Goal: Book appointment/travel/reservation

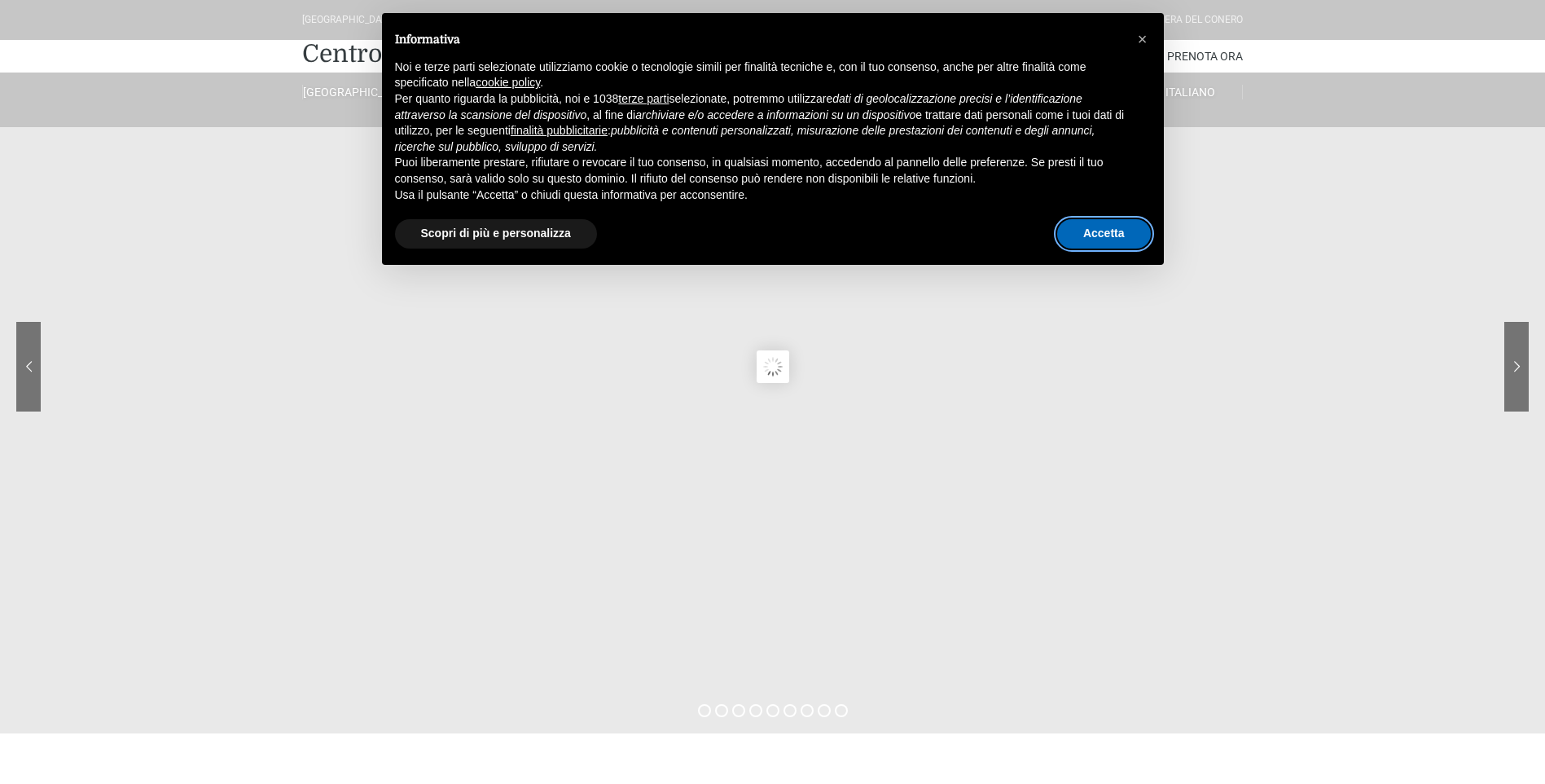
click at [1091, 243] on button "Accetta" at bounding box center [1104, 233] width 94 height 30
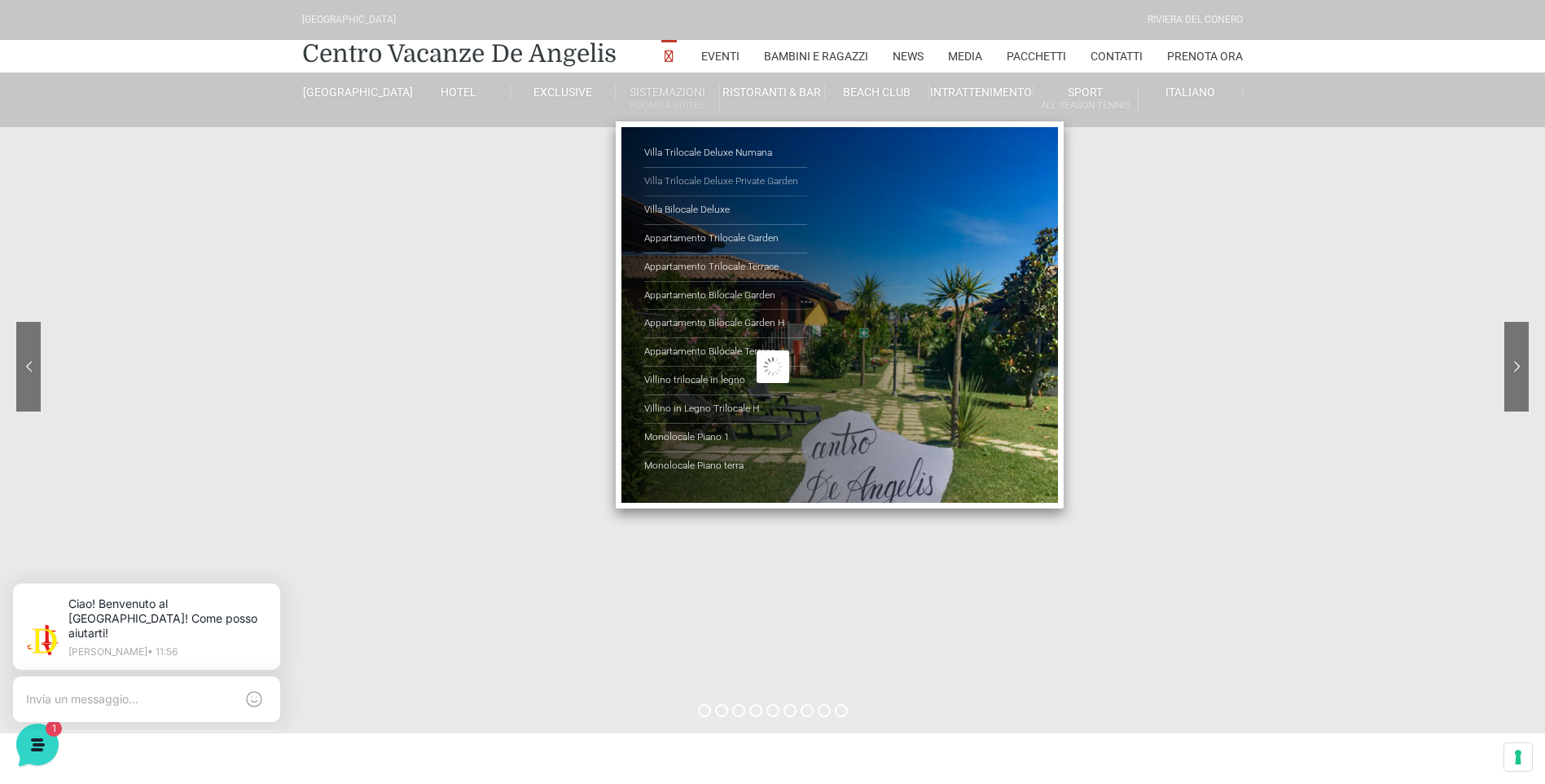
click at [681, 176] on link "Villa Trilocale Deluxe Private Garden" at bounding box center [726, 182] width 163 height 29
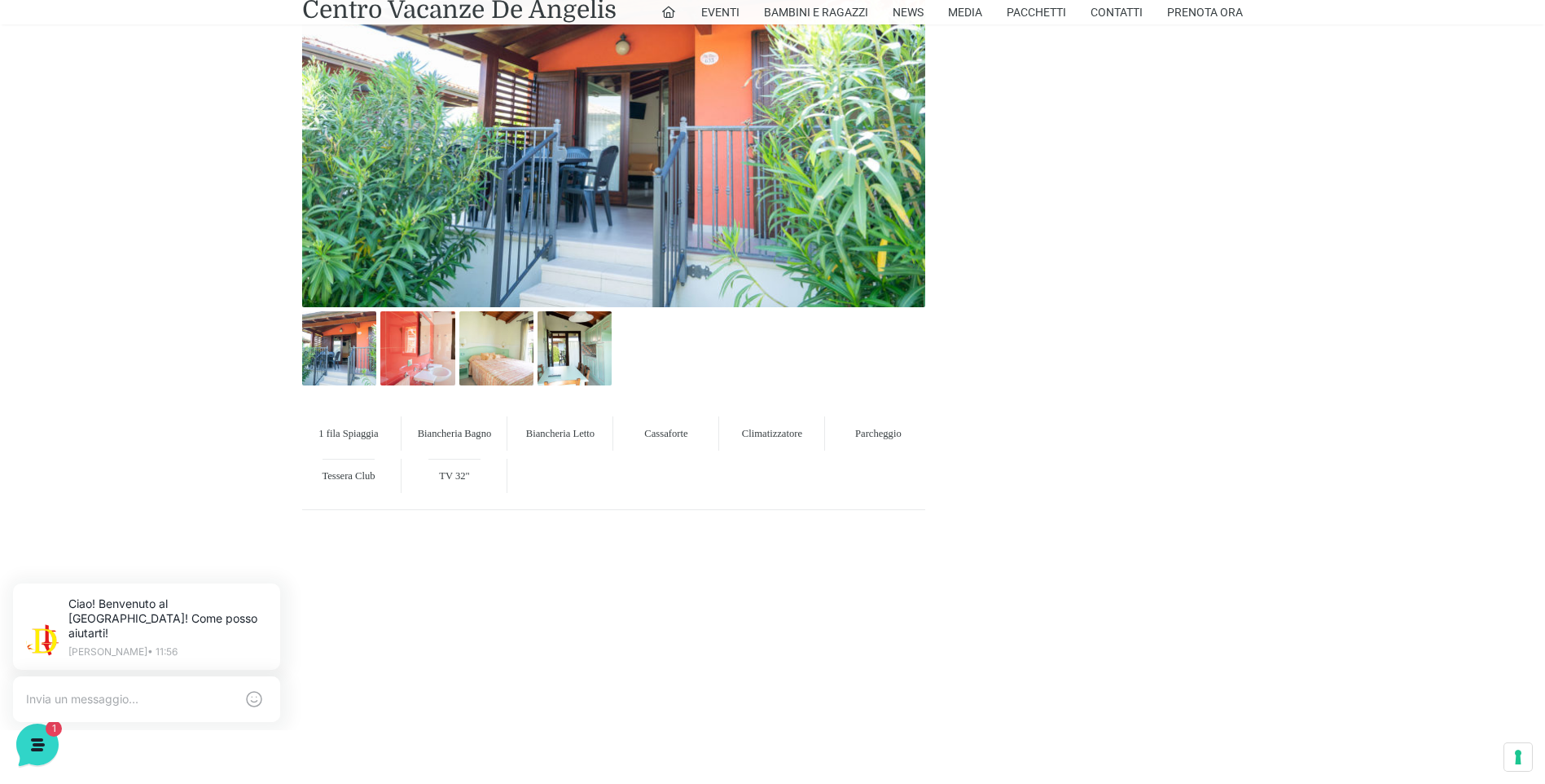
scroll to position [977, 0]
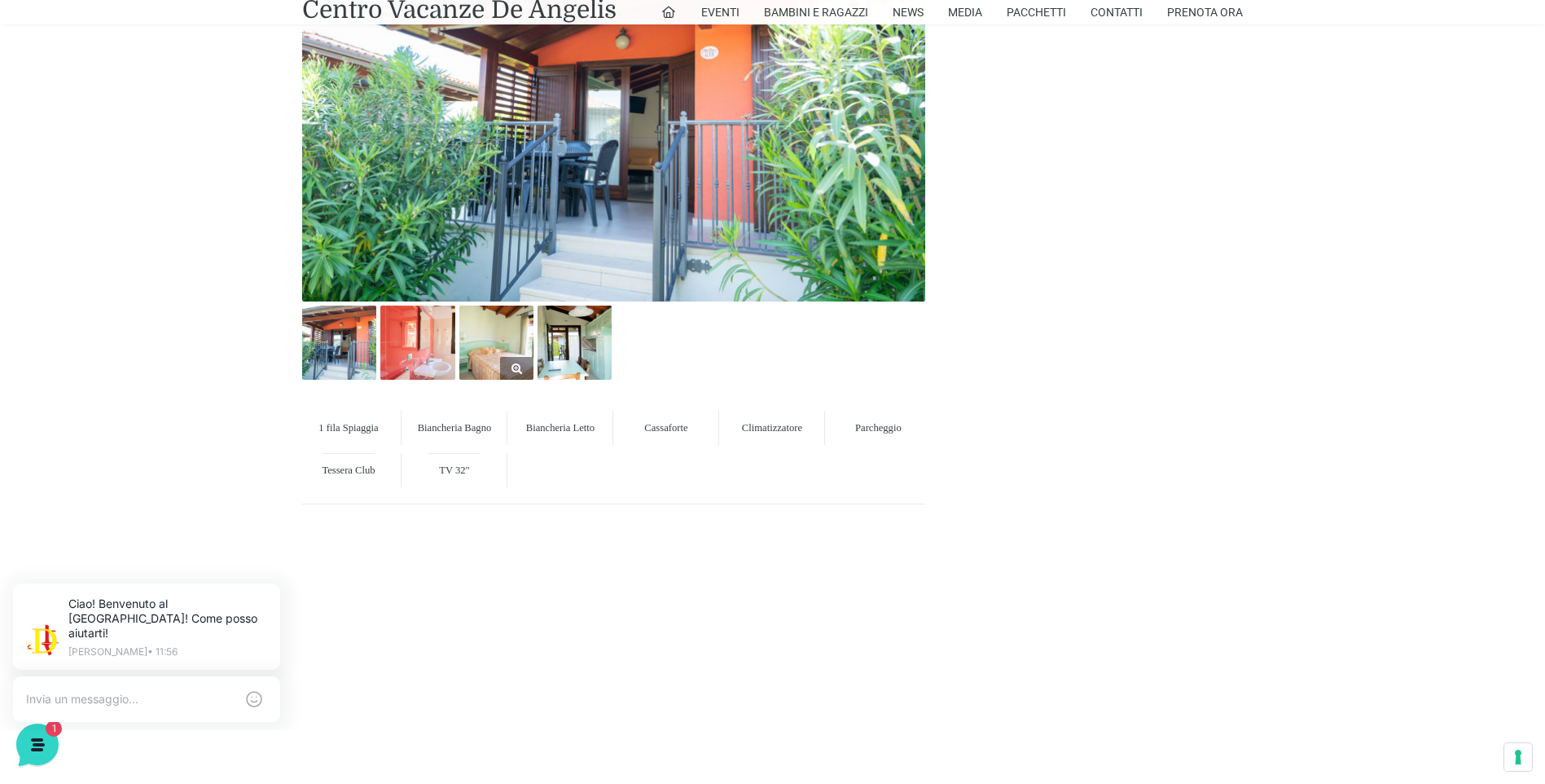
click at [489, 354] on img at bounding box center [496, 342] width 74 height 74
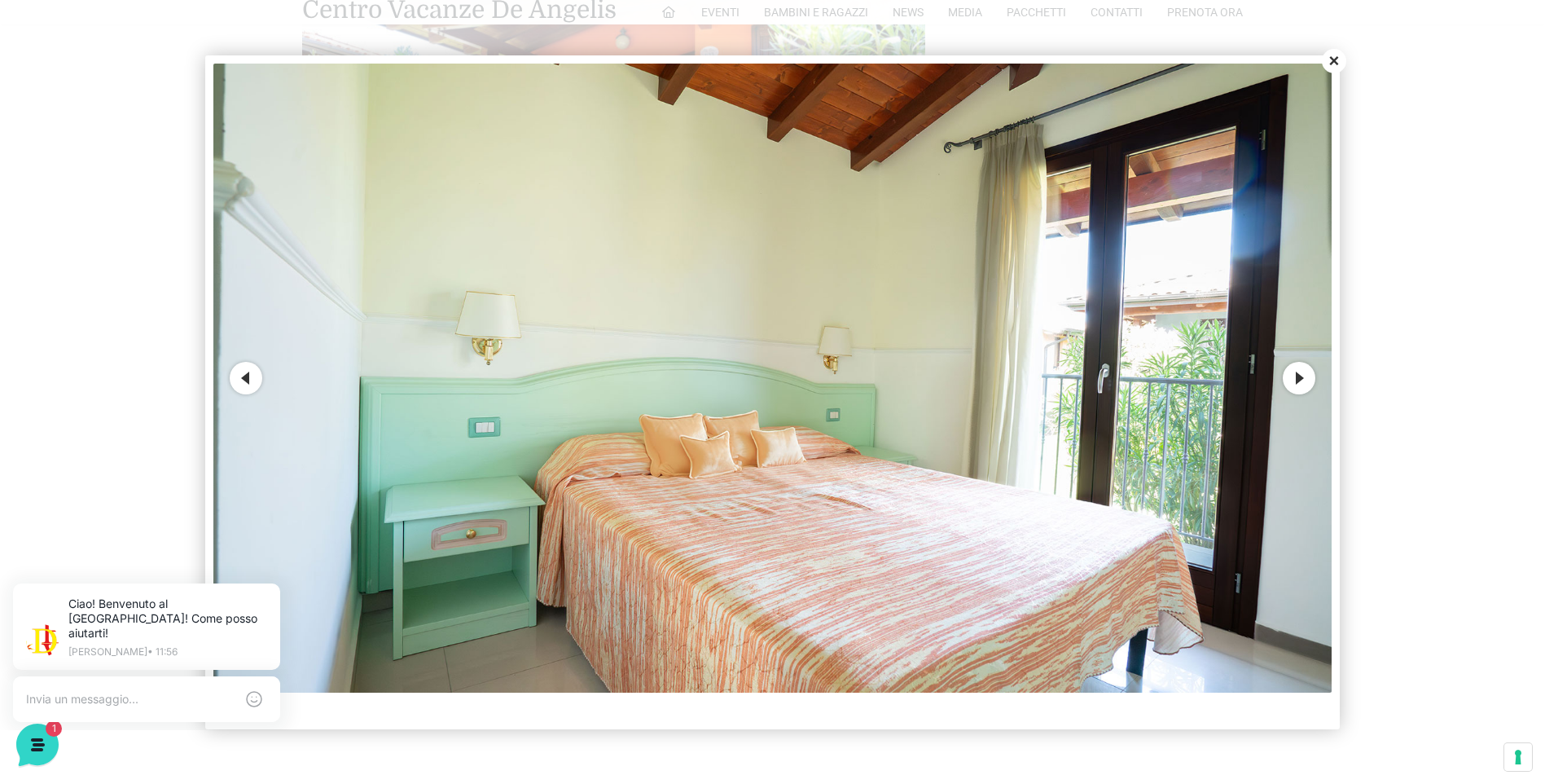
click at [1289, 378] on button "Next" at bounding box center [1299, 378] width 32 height 32
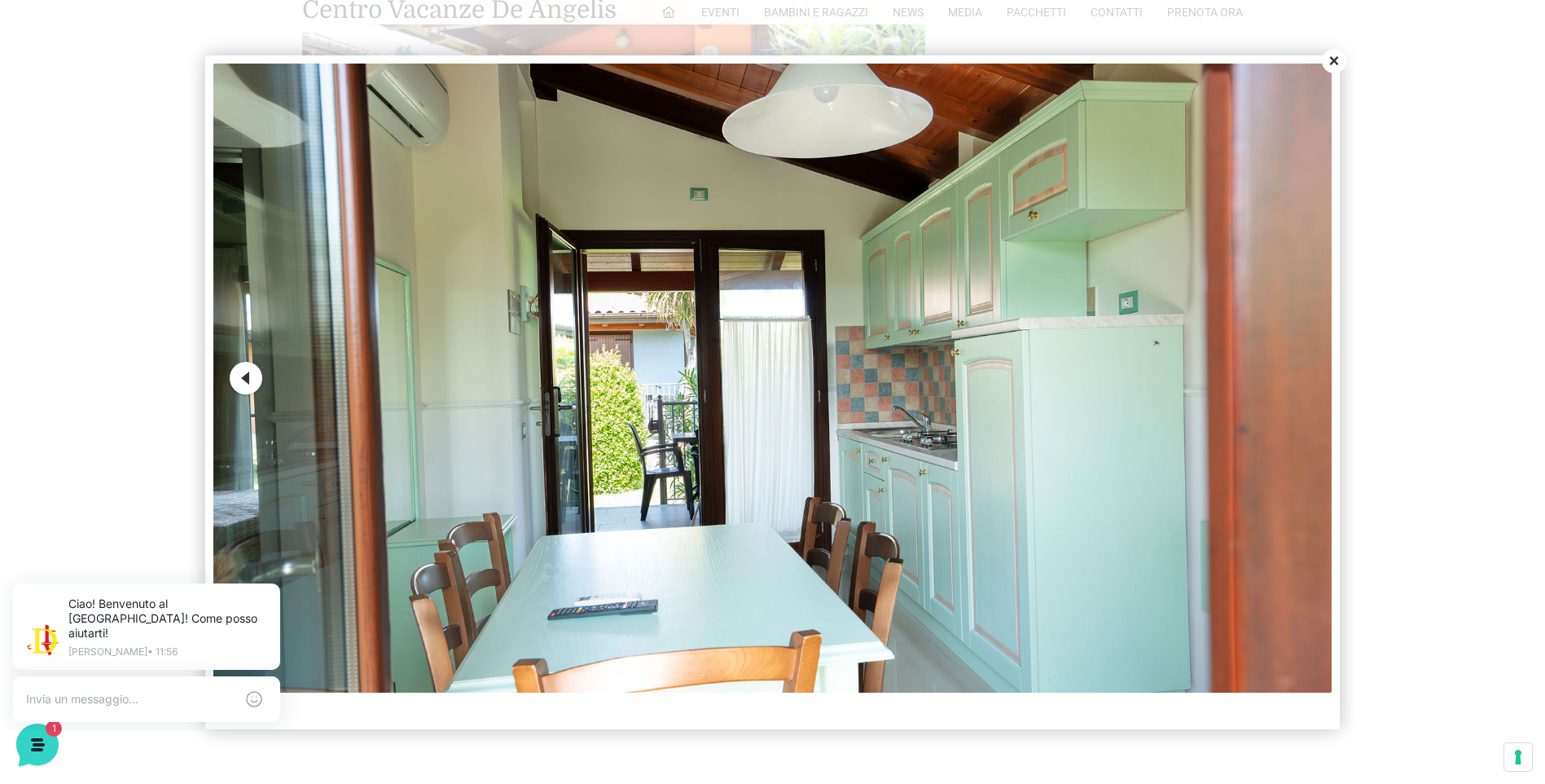
click at [1333, 65] on button "Close" at bounding box center [1334, 61] width 24 height 24
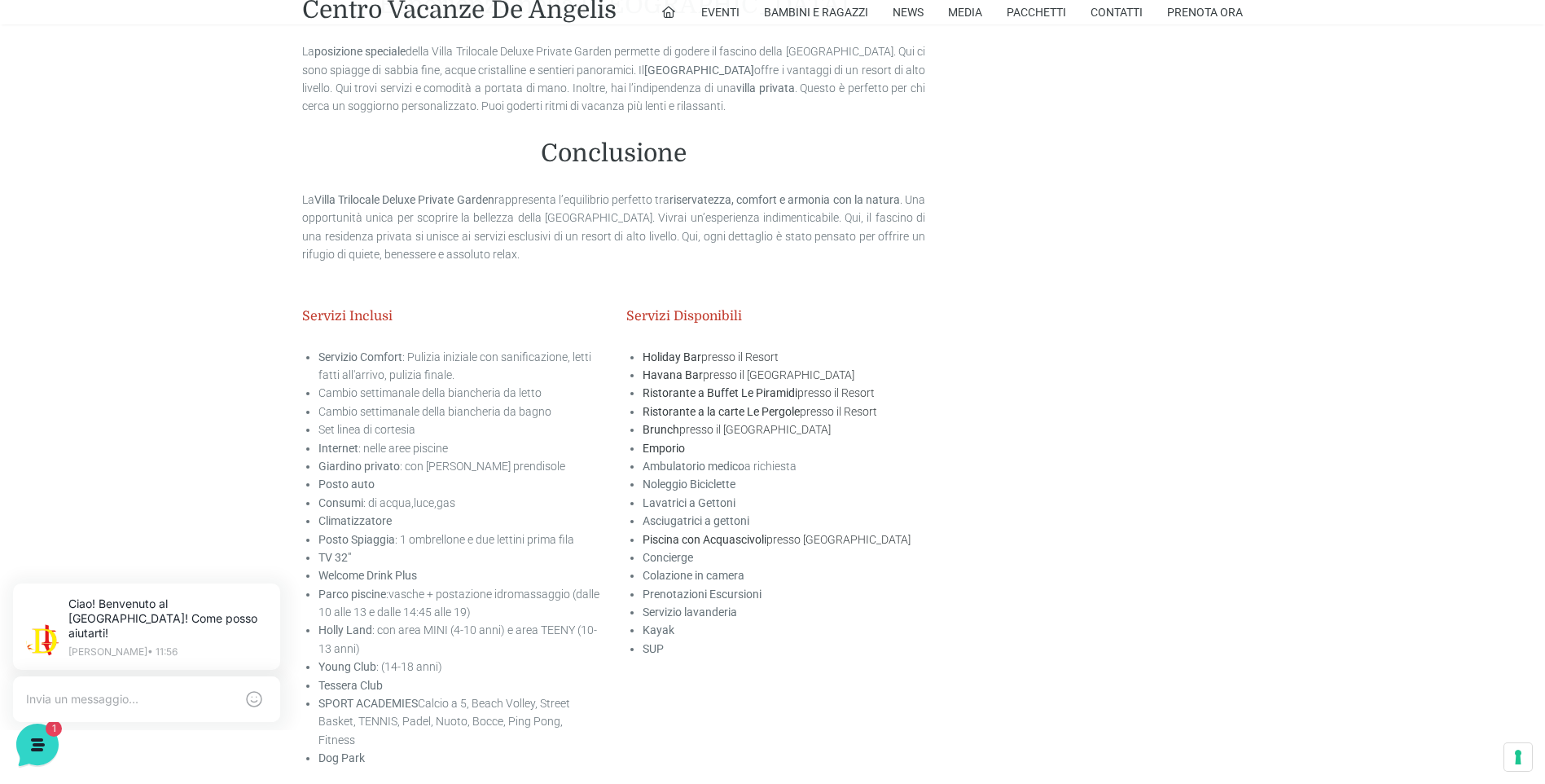
scroll to position [3176, 0]
